Goal: Check status

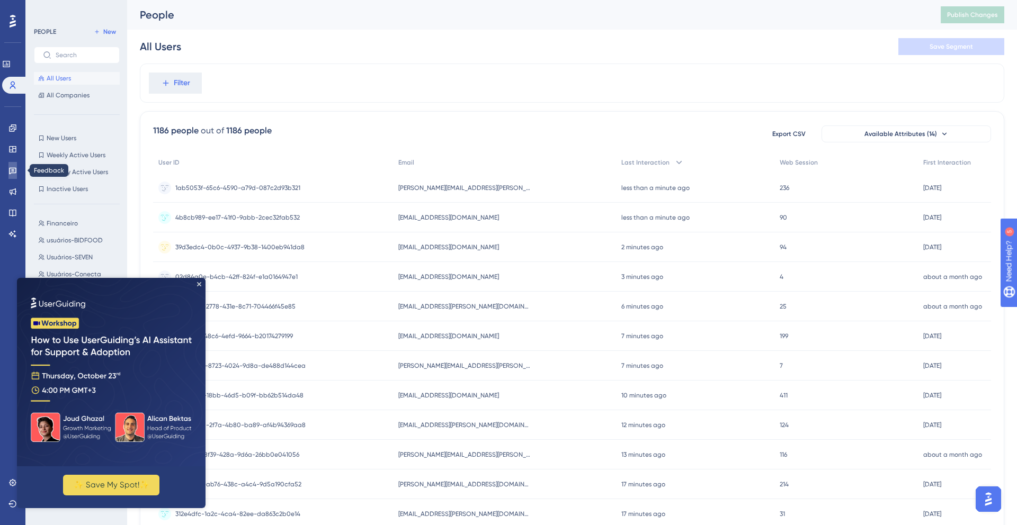
click at [8, 166] on icon at bounding box center [12, 170] width 8 height 8
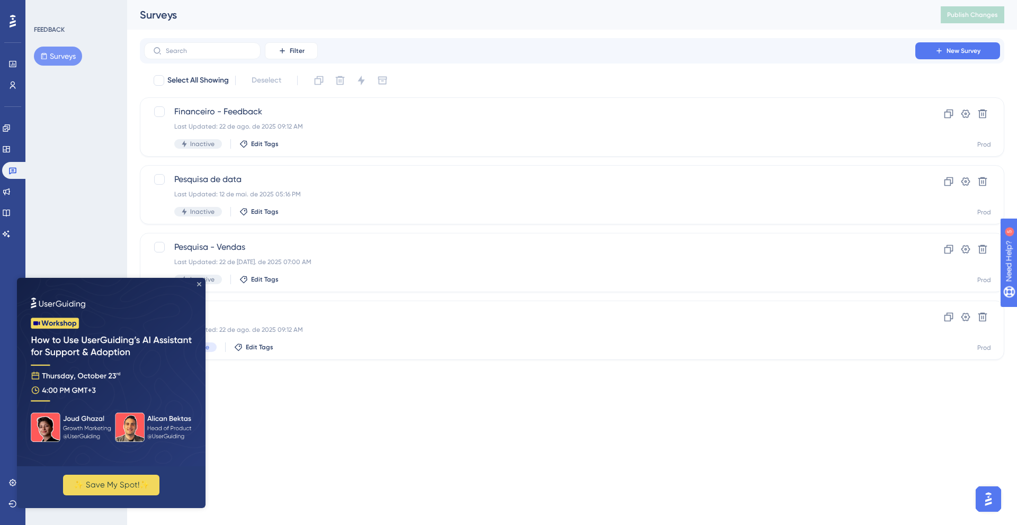
click at [198, 282] on icon "Close Preview" at bounding box center [199, 284] width 4 height 4
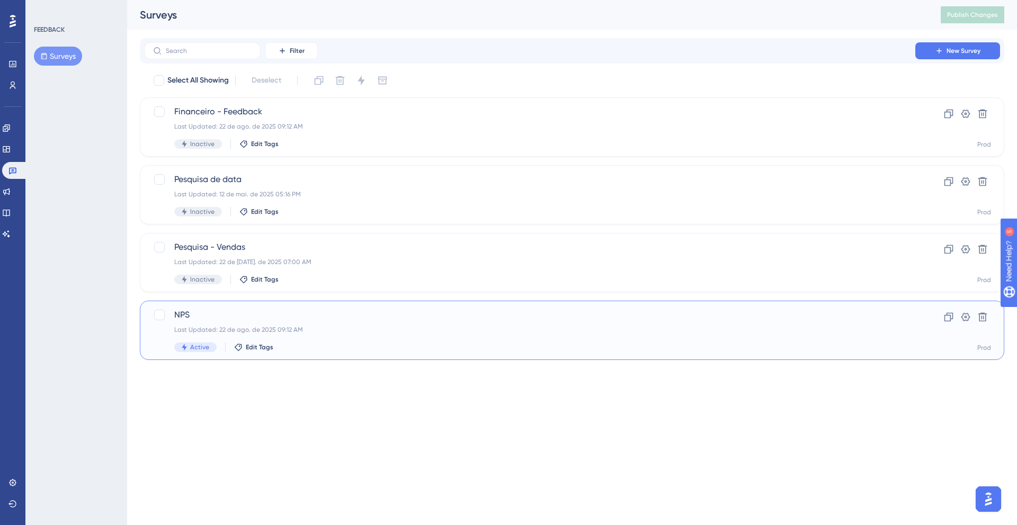
click at [191, 310] on span "NPS" at bounding box center [529, 315] width 710 height 13
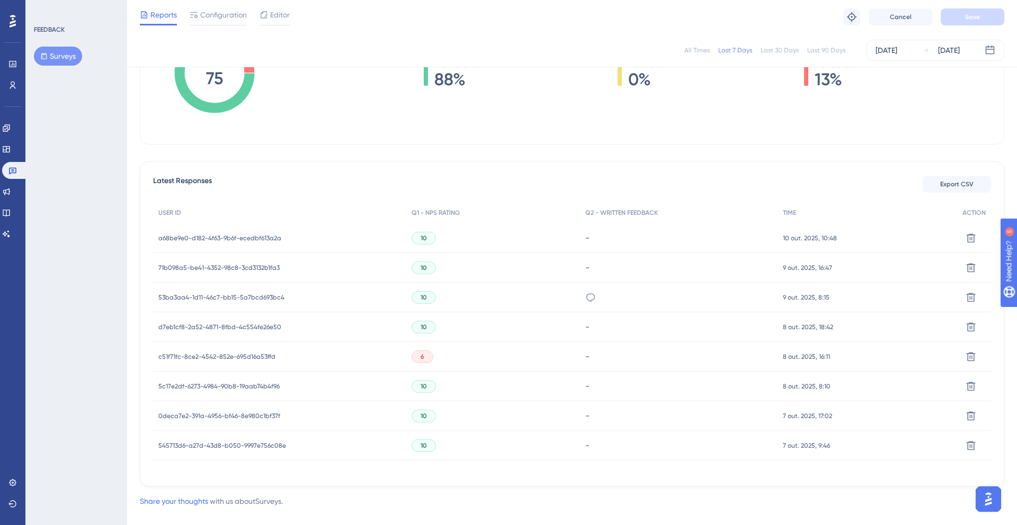
scroll to position [221, 0]
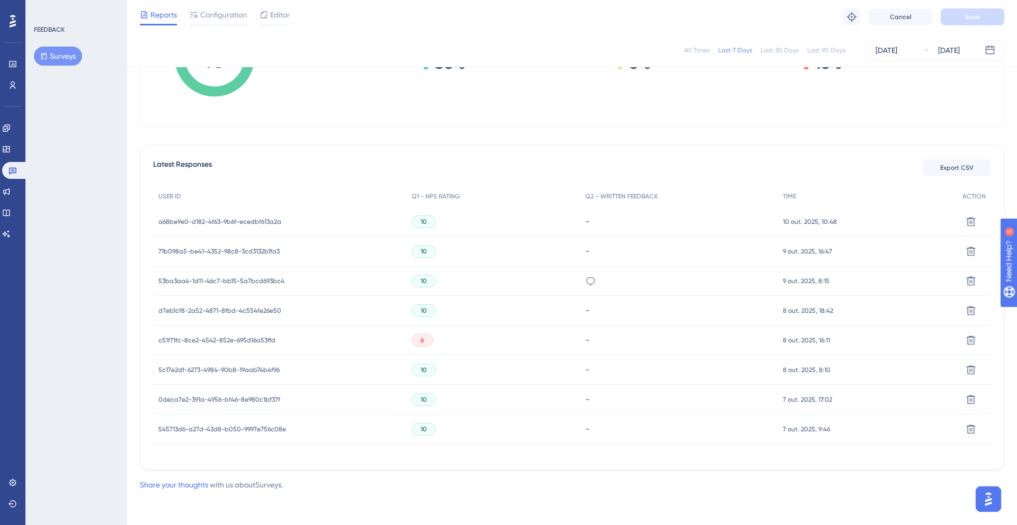
click at [218, 277] on span "53ba3aa4-1d11-46c7-bb15-5a7bcd693bc4" at bounding box center [221, 281] width 126 height 8
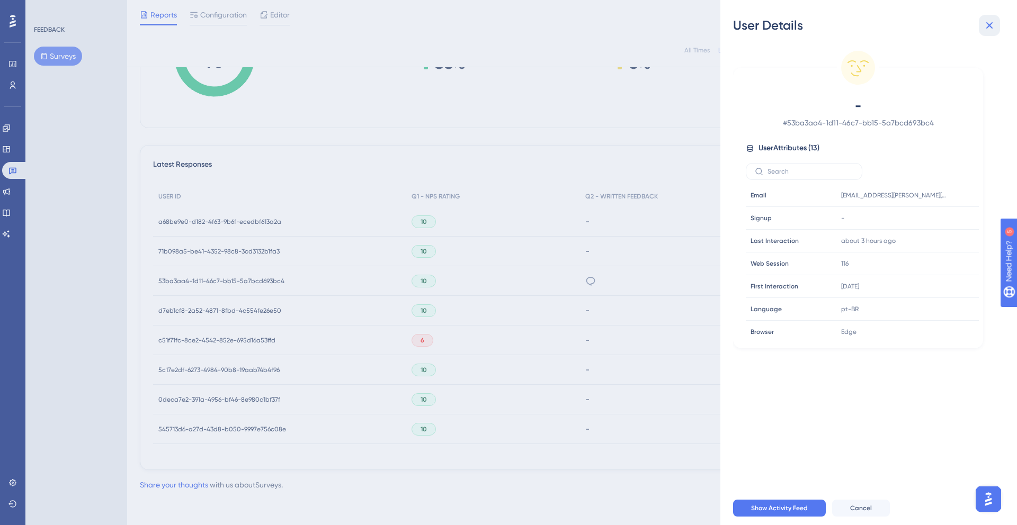
drag, startPoint x: 991, startPoint y: 21, endPoint x: 1016, endPoint y: 213, distance: 193.3
click at [991, 21] on icon at bounding box center [989, 25] width 13 height 13
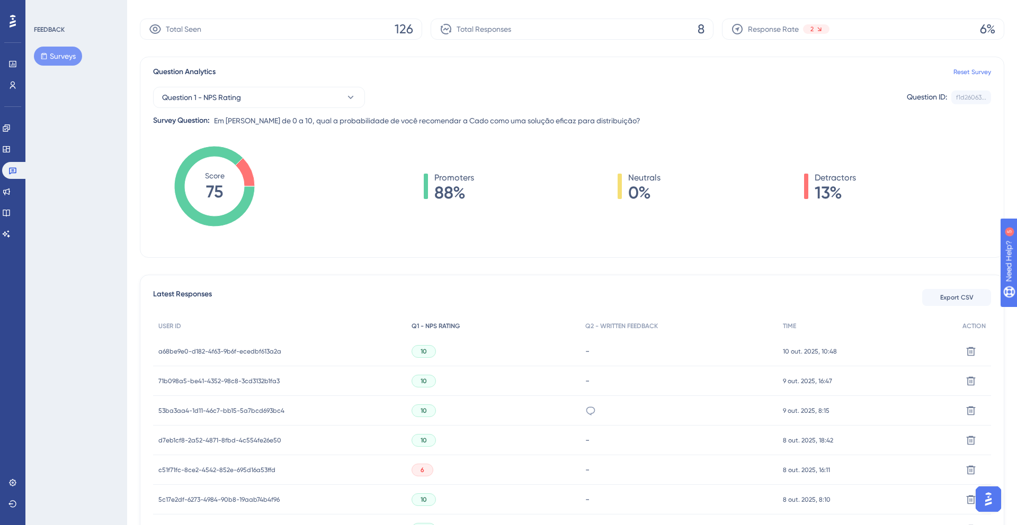
scroll to position [103, 0]
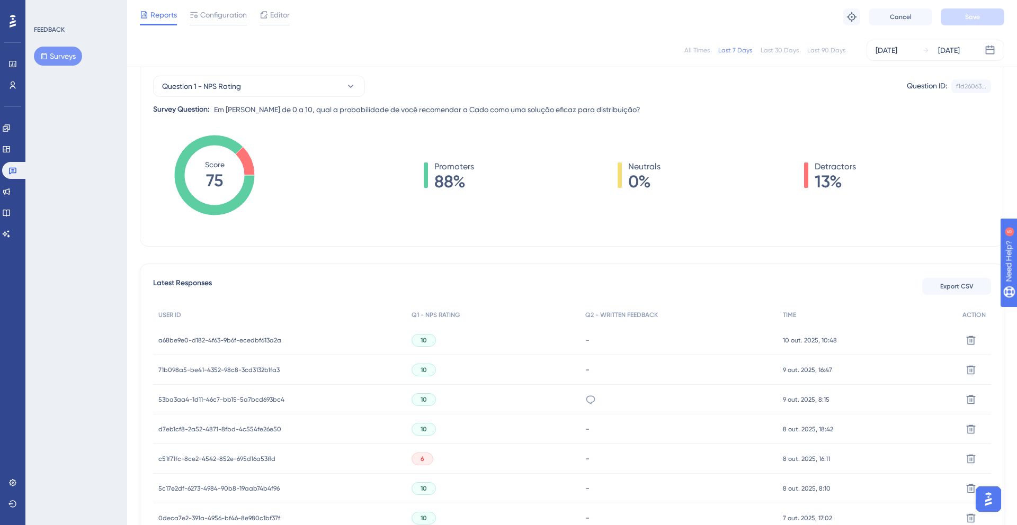
click at [246, 460] on span "c51f71fc-8ce2-4542-852e-695d16a53ffd" at bounding box center [216, 459] width 117 height 8
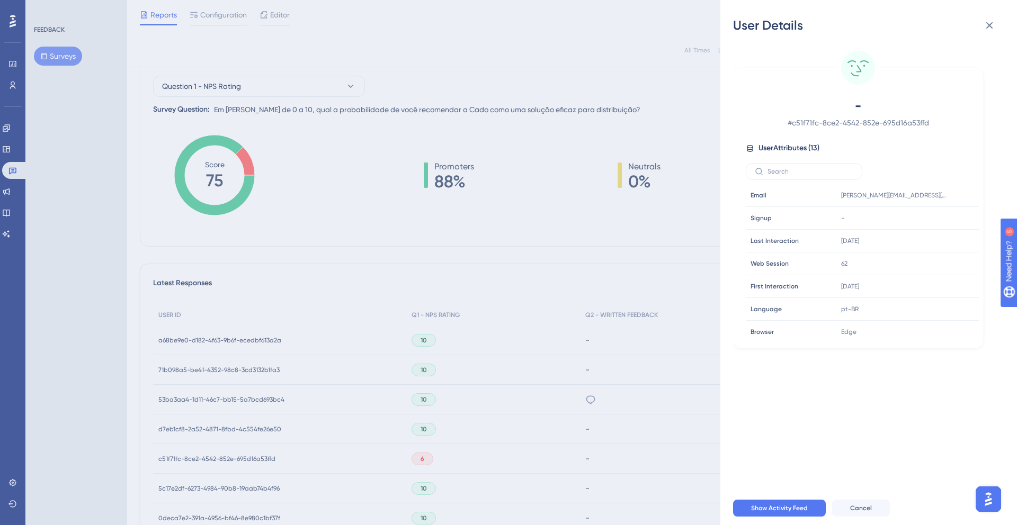
click at [387, 200] on div "User Details - # c51f71fc-8ce2-4542-852e-695d16a53ffd User Attributes ( 13 ) Em…" at bounding box center [508, 262] width 1017 height 525
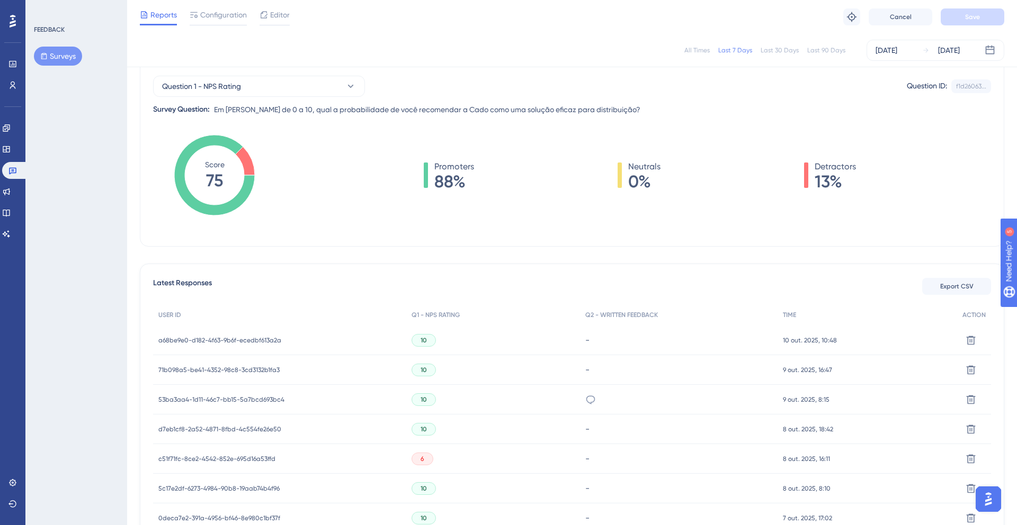
scroll to position [0, 0]
